Goal: Check status: Check status

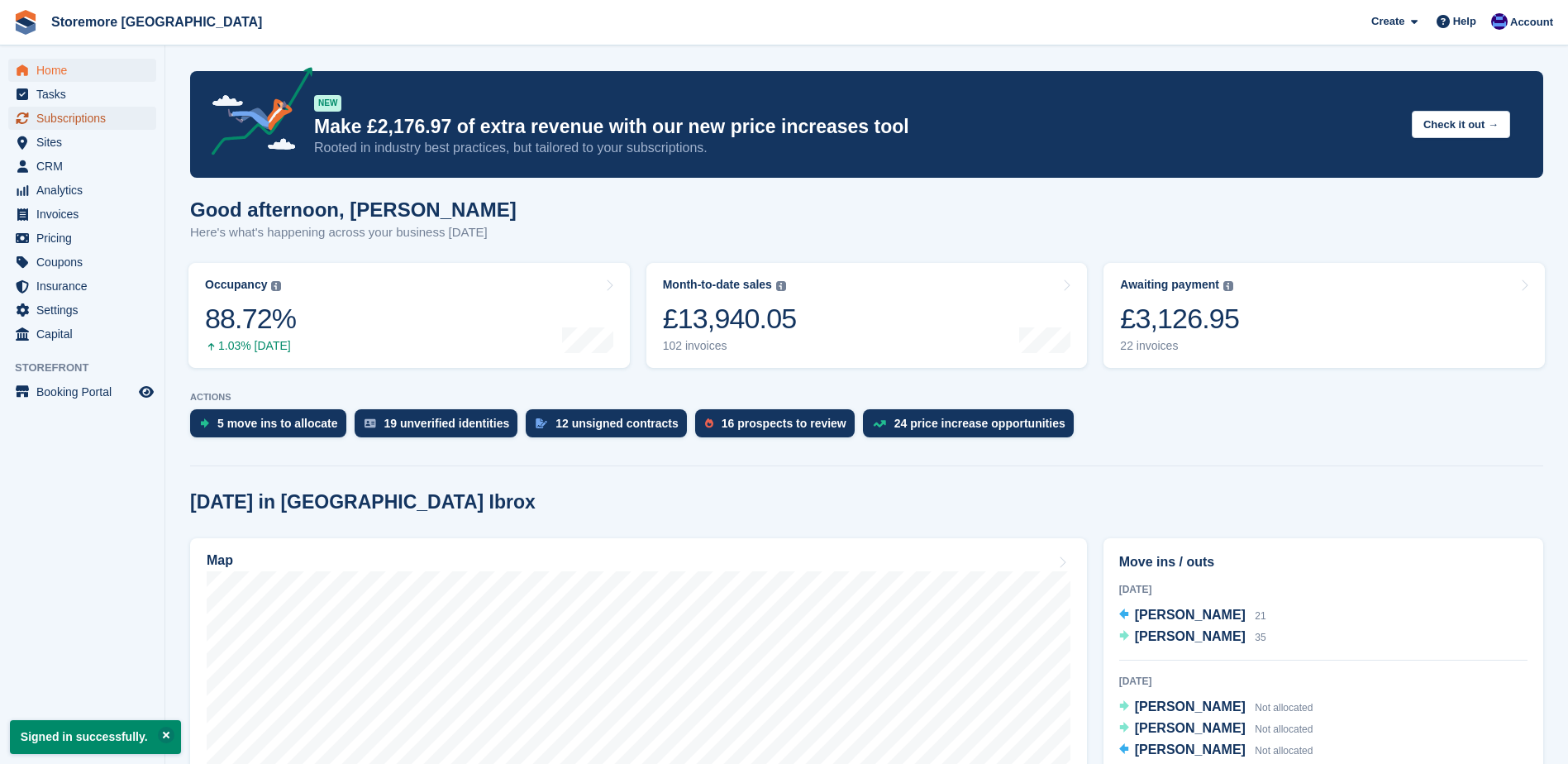
click at [125, 107] on span "Subscriptions" at bounding box center [86, 118] width 99 height 23
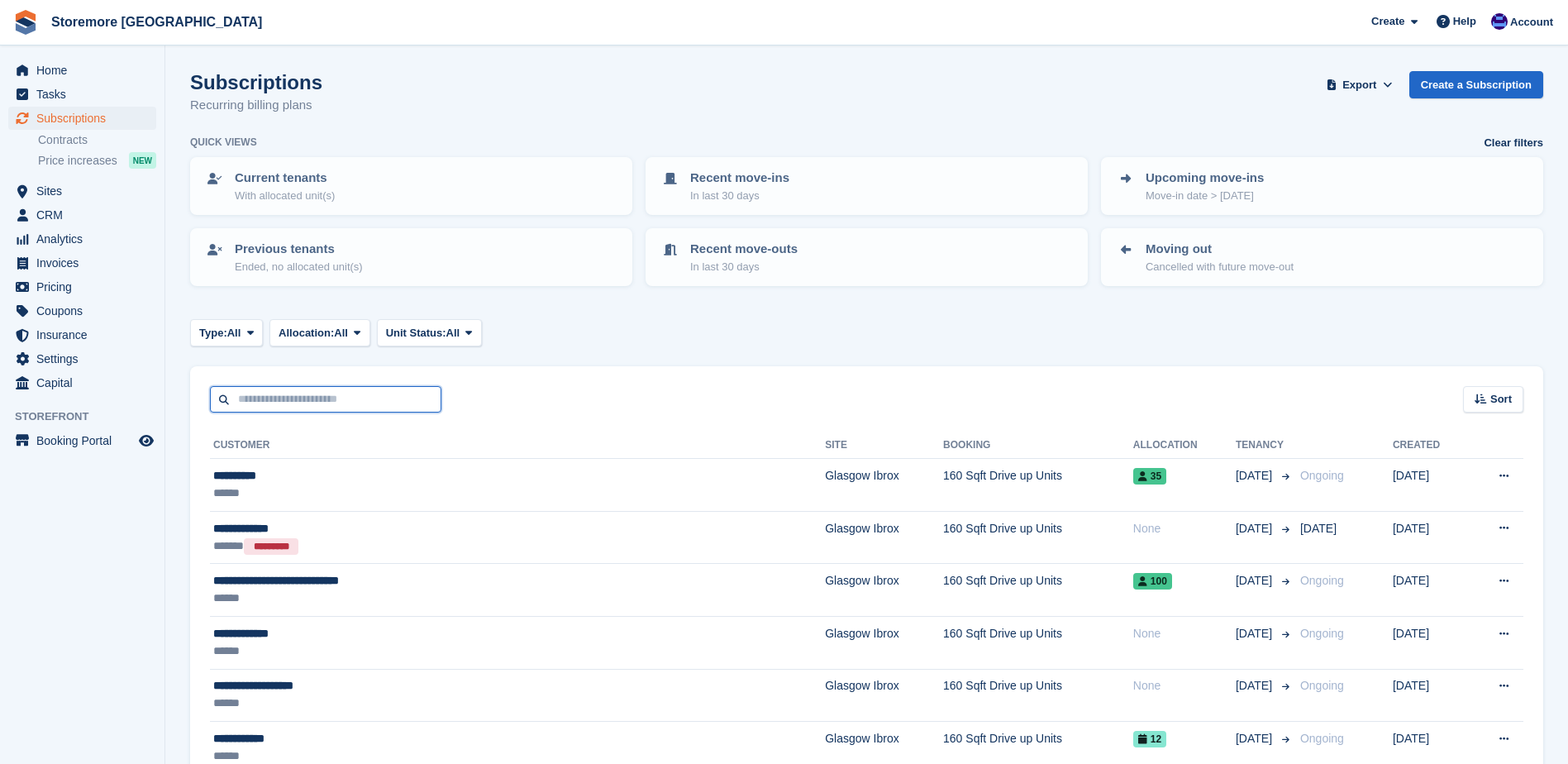
click at [354, 406] on input "text" at bounding box center [325, 399] width 231 height 27
type input "***"
